Goal: Find specific page/section: Find specific page/section

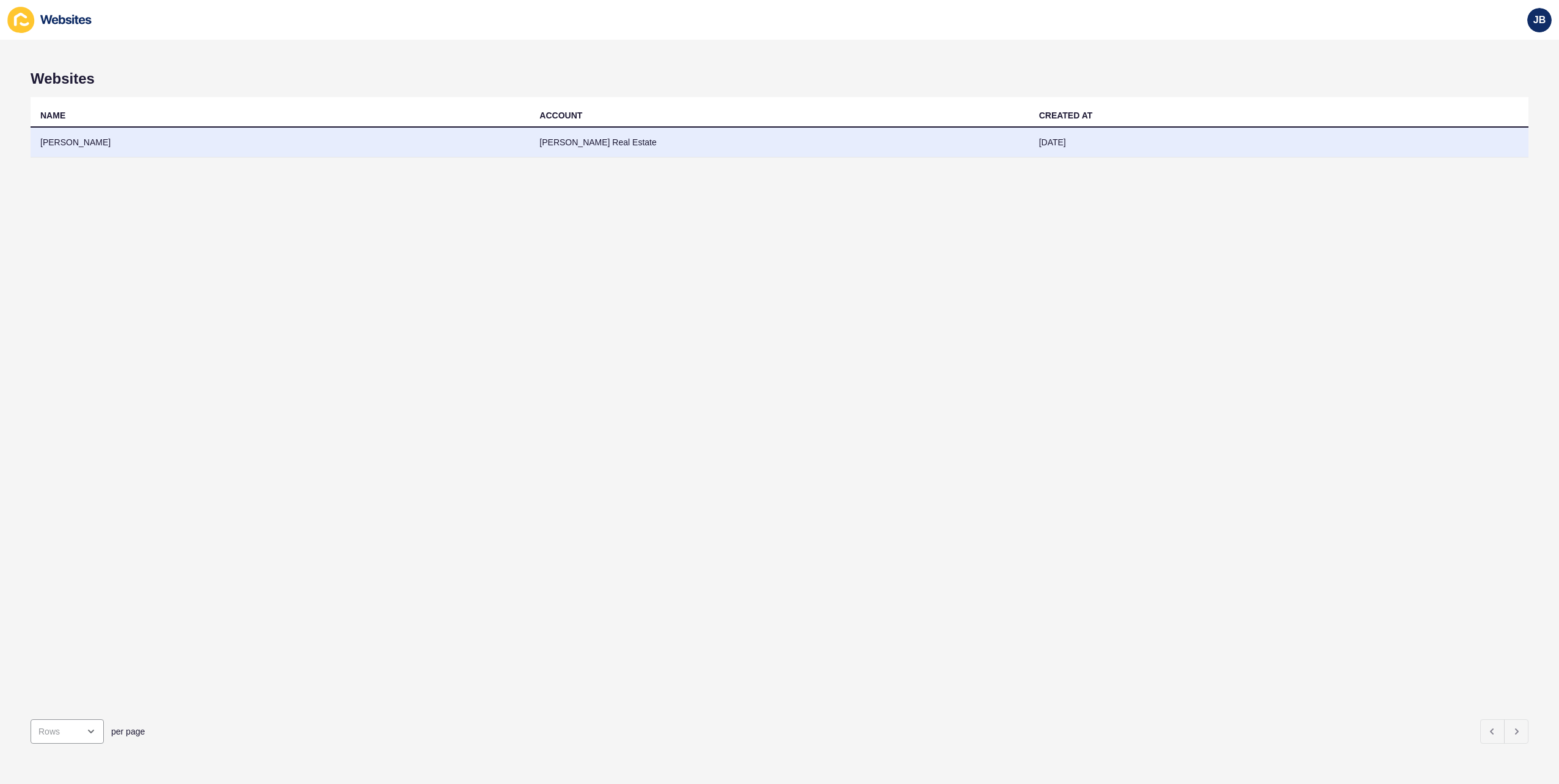
click at [59, 141] on td "[PERSON_NAME]" at bounding box center [280, 142] width 499 height 30
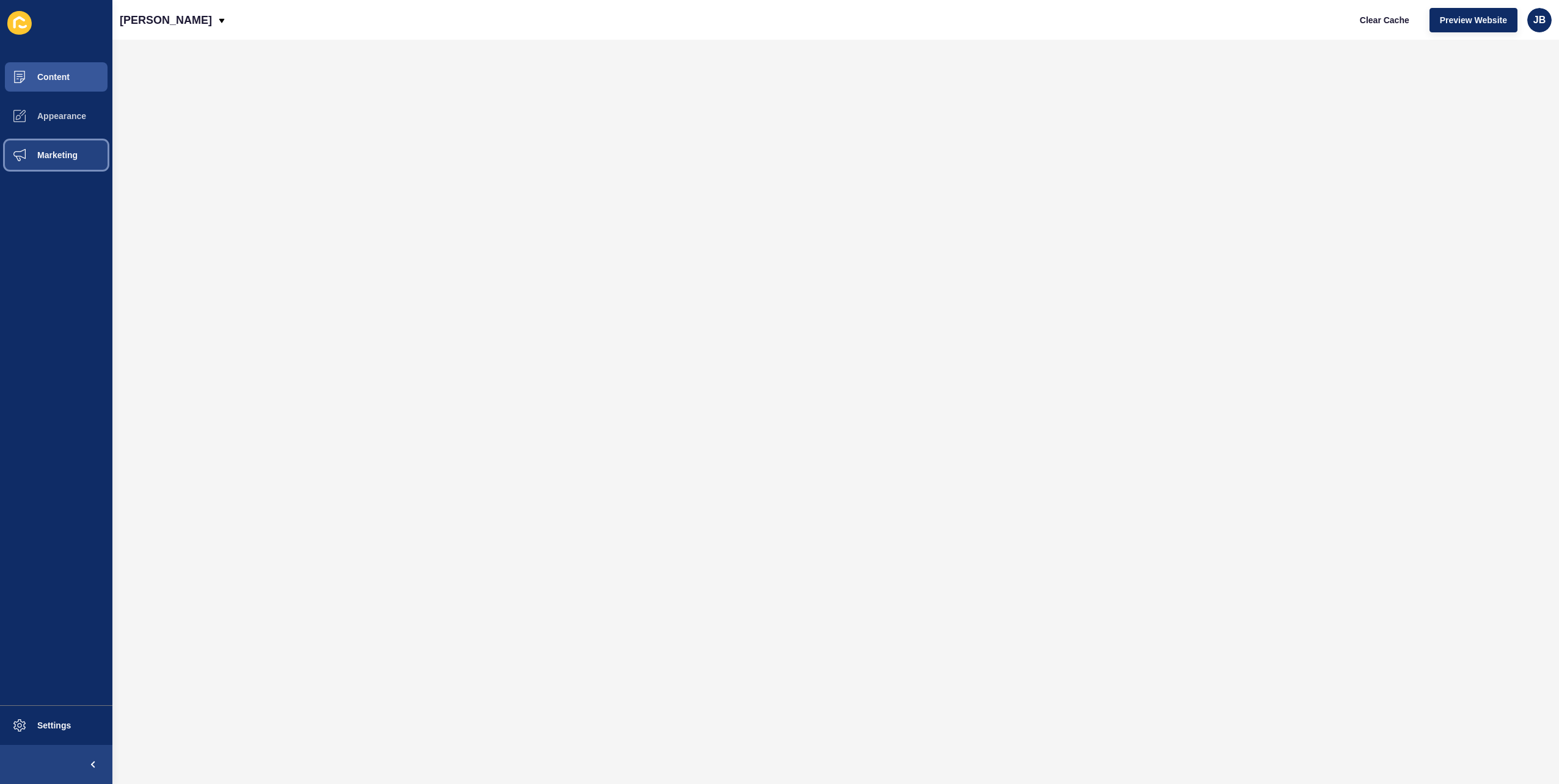
click at [41, 155] on span "Marketing" at bounding box center [37, 155] width 80 height 9
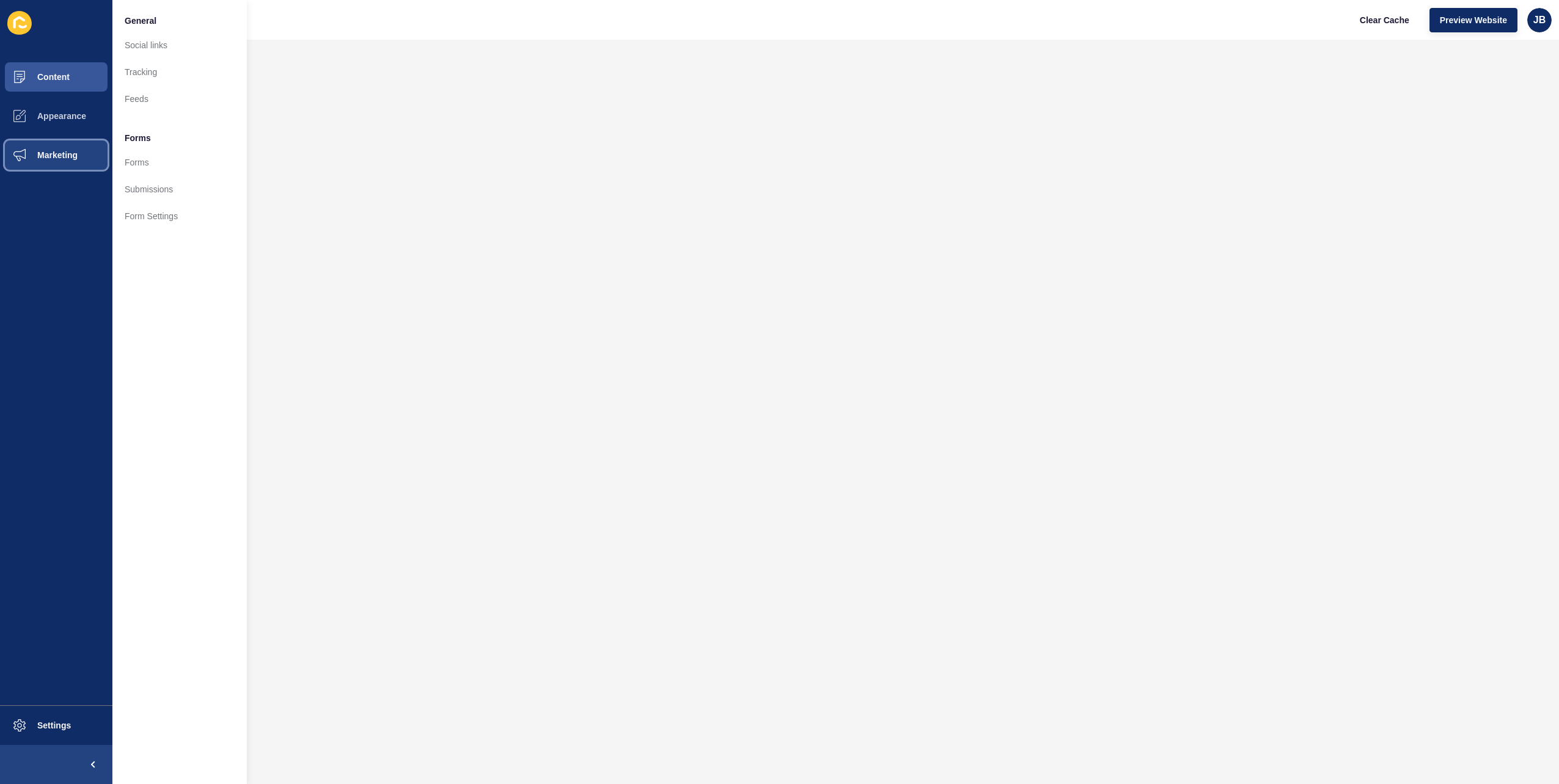
click at [45, 137] on button "Marketing" at bounding box center [56, 155] width 112 height 39
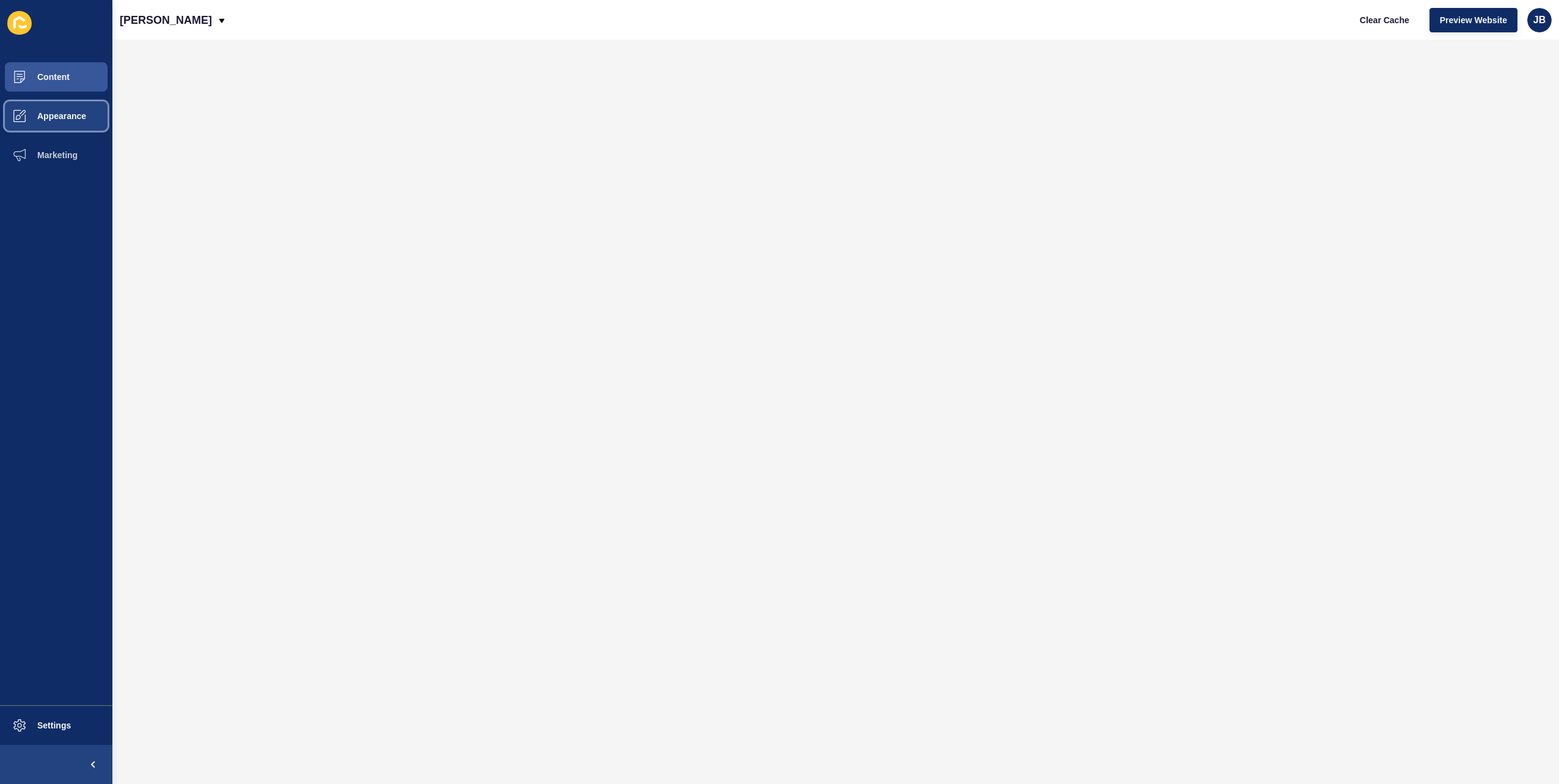
click at [64, 104] on button "Appearance" at bounding box center [56, 116] width 112 height 39
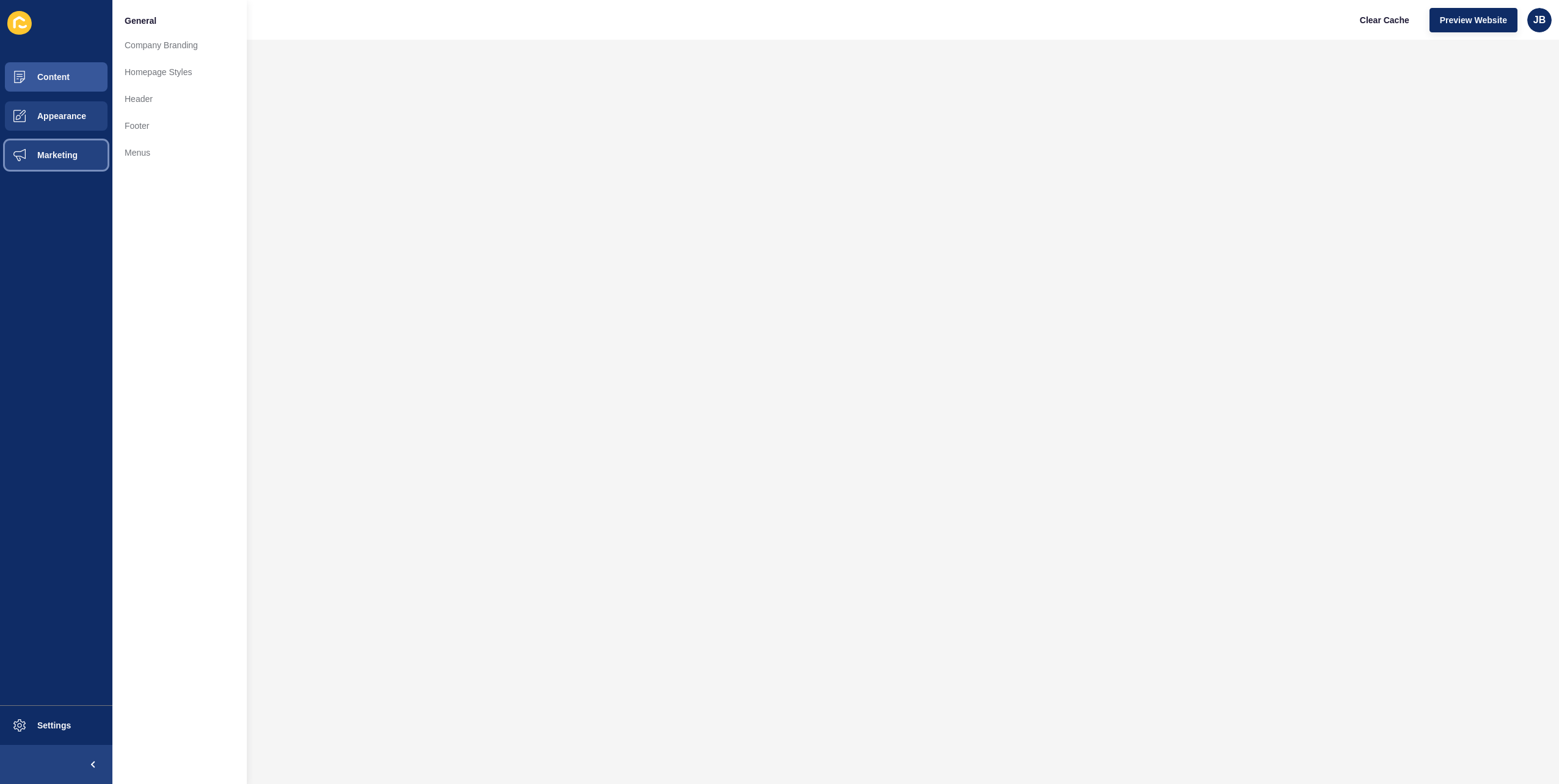
click at [66, 144] on button "Marketing" at bounding box center [56, 155] width 112 height 39
click at [56, 118] on button "Appearance" at bounding box center [56, 116] width 112 height 39
click at [62, 117] on span "Appearance" at bounding box center [42, 115] width 88 height 9
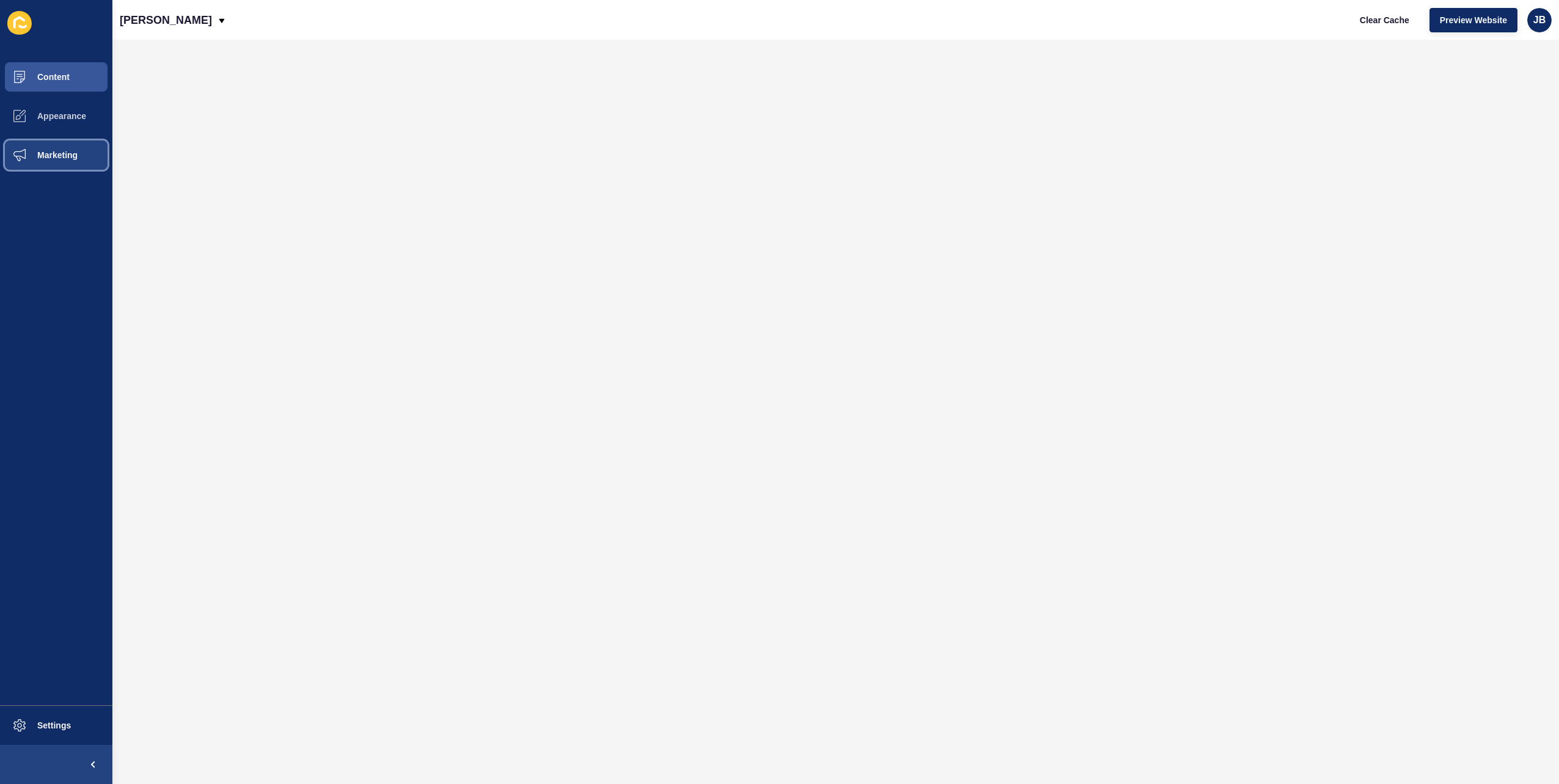
click at [65, 147] on button "Marketing" at bounding box center [56, 155] width 112 height 39
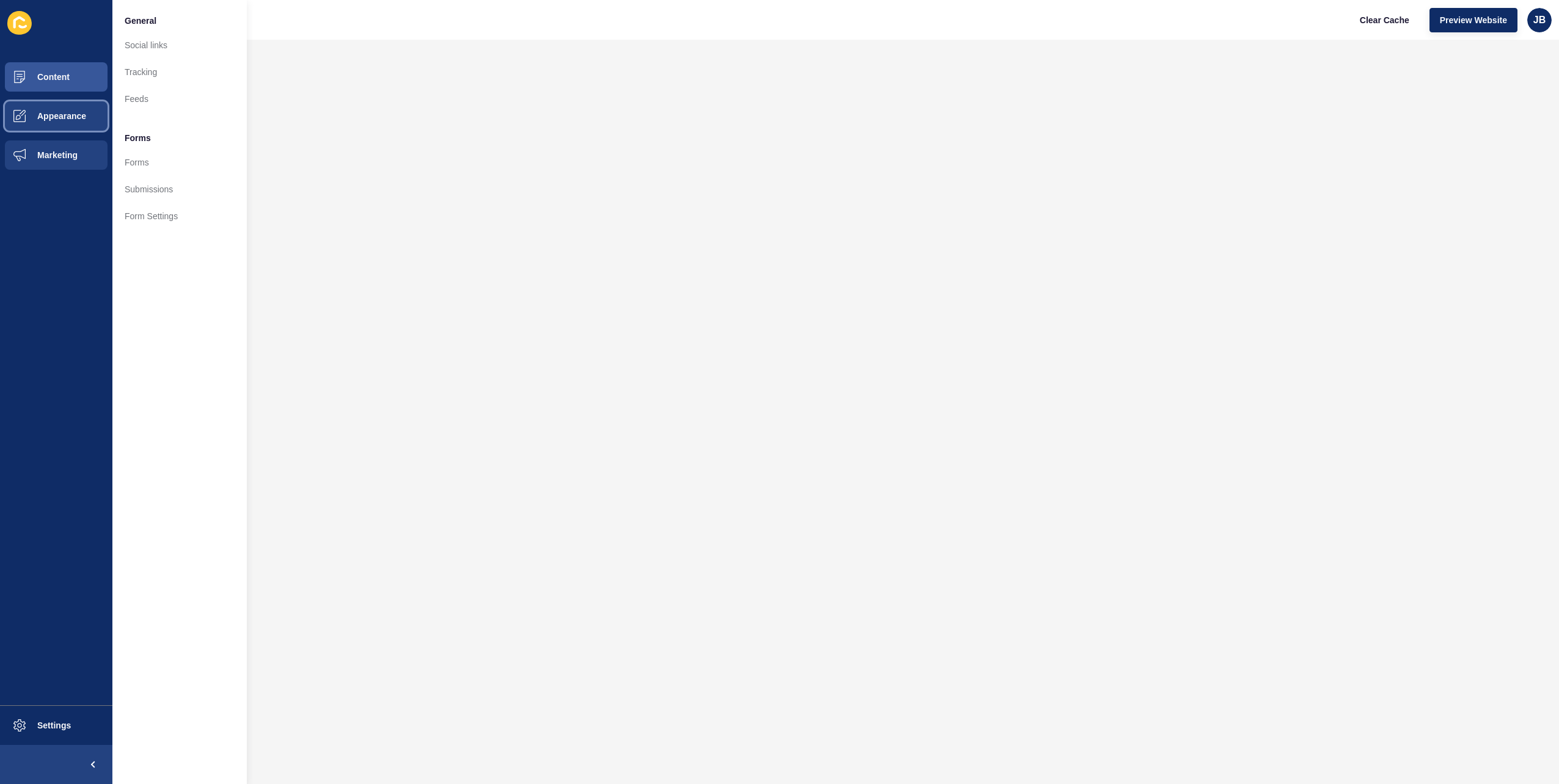
click at [63, 120] on span "Appearance" at bounding box center [42, 115] width 88 height 9
click at [70, 79] on button "Content" at bounding box center [56, 77] width 112 height 39
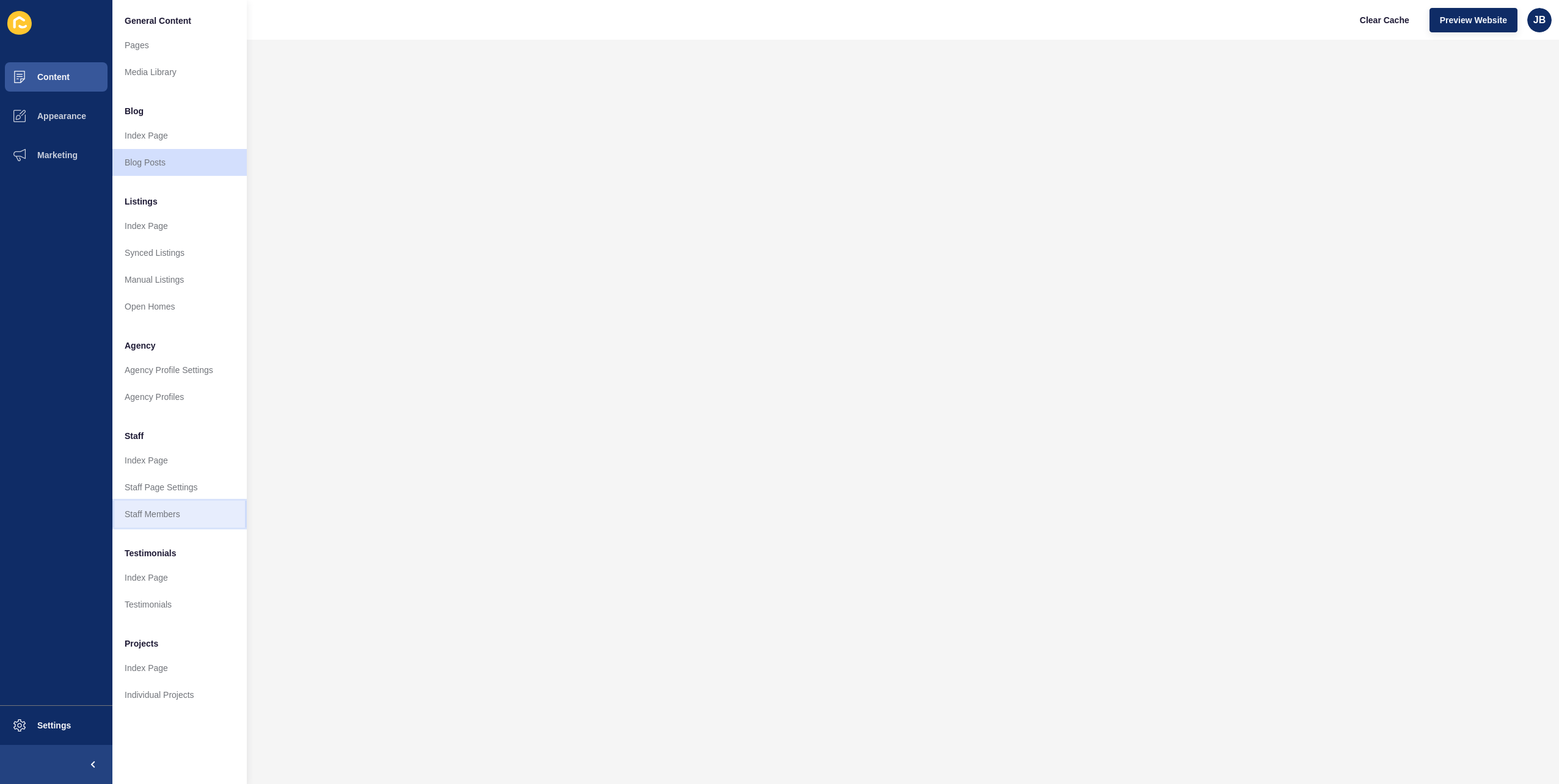
click at [163, 518] on link "Staff Members" at bounding box center [179, 514] width 134 height 27
